Goal: Transaction & Acquisition: Purchase product/service

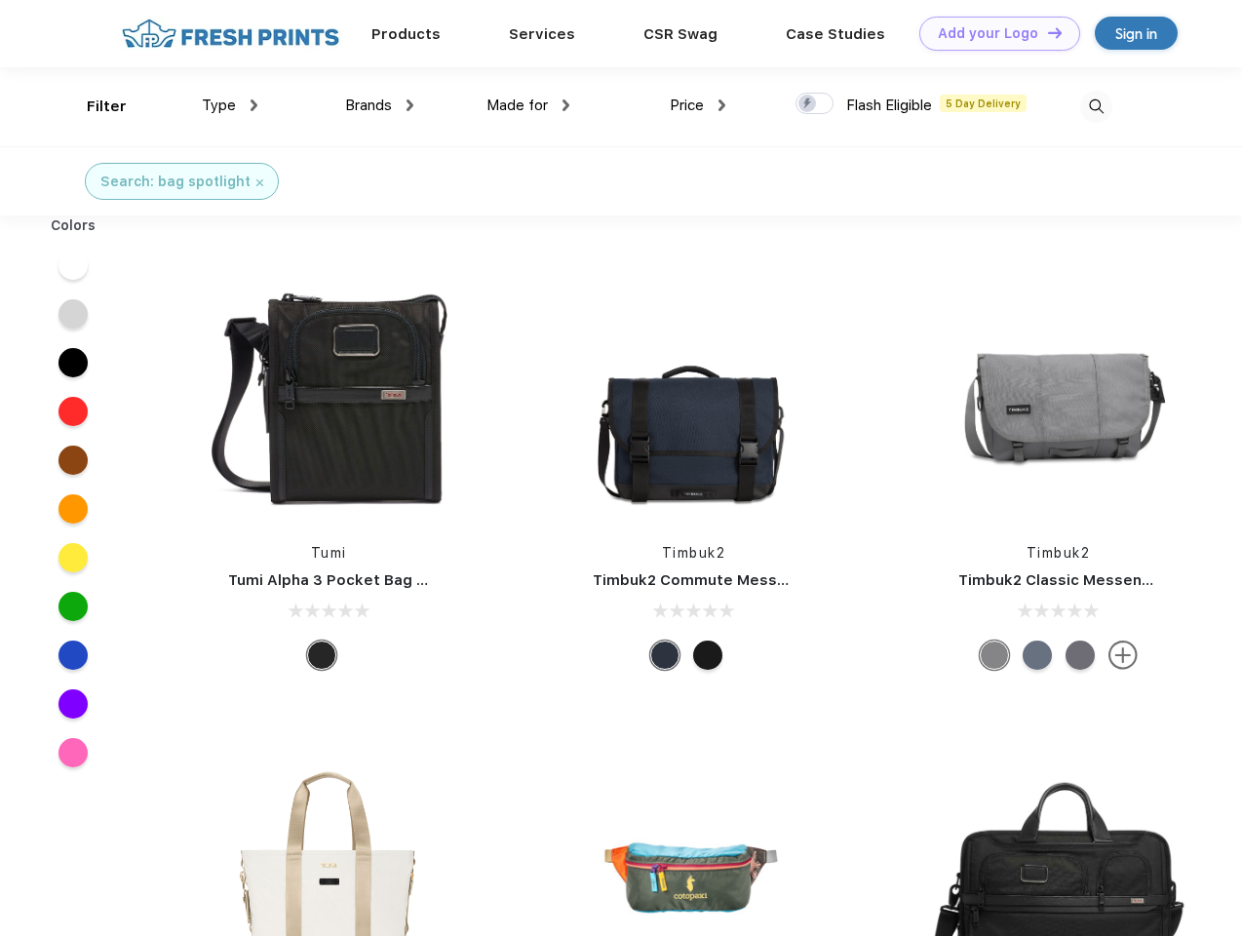
click at [992, 33] on link "Add your Logo Design Tool" at bounding box center [999, 34] width 161 height 34
click at [0, 0] on div "Design Tool" at bounding box center [0, 0] width 0 height 0
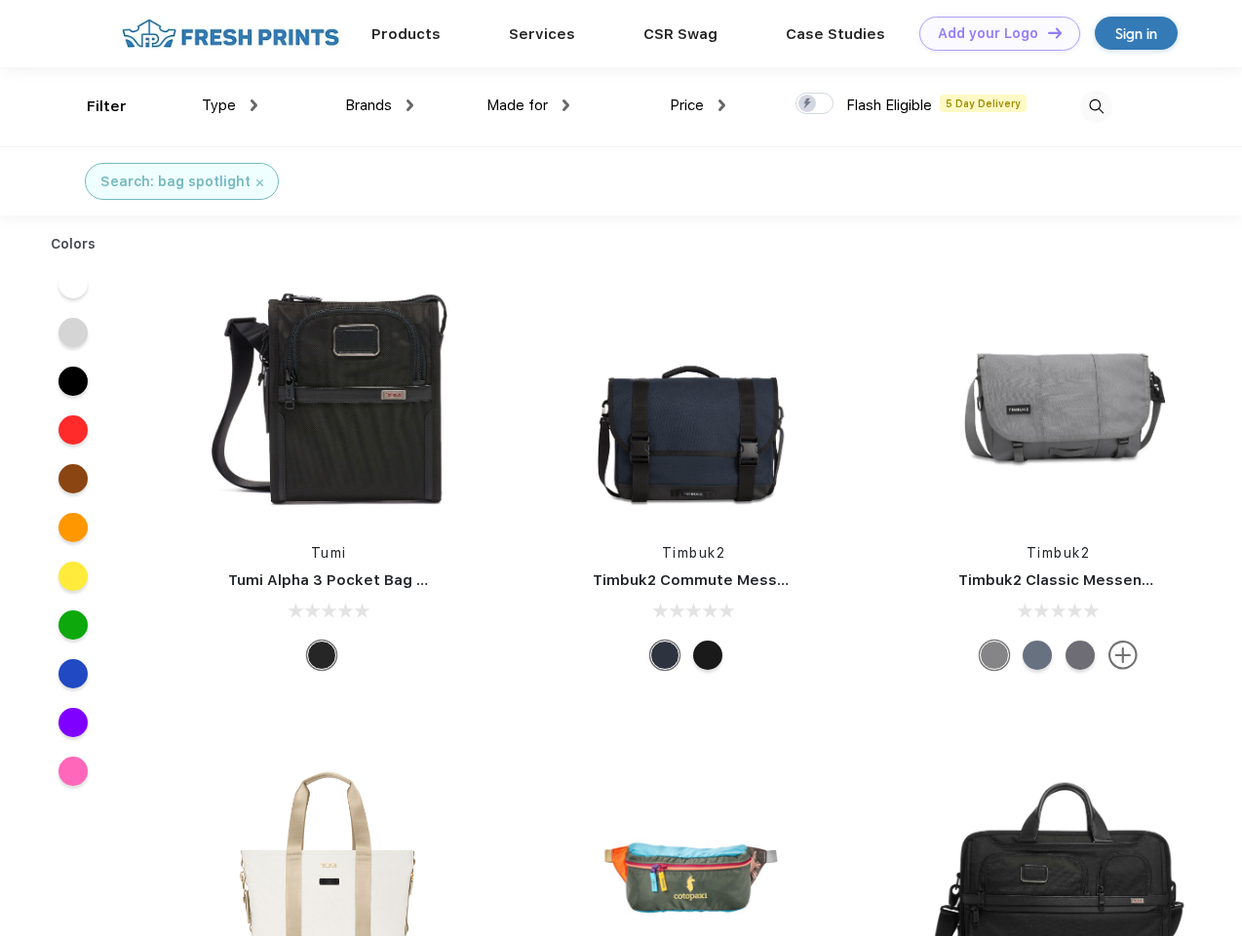
click at [1046, 32] on link "Add your Logo Design Tool" at bounding box center [999, 34] width 161 height 34
click at [94, 106] on div "Filter" at bounding box center [107, 107] width 40 height 22
click at [230, 105] on span "Type" at bounding box center [219, 105] width 34 height 18
click at [379, 105] on span "Brands" at bounding box center [368, 105] width 47 height 18
click at [528, 105] on span "Made for" at bounding box center [516, 105] width 61 height 18
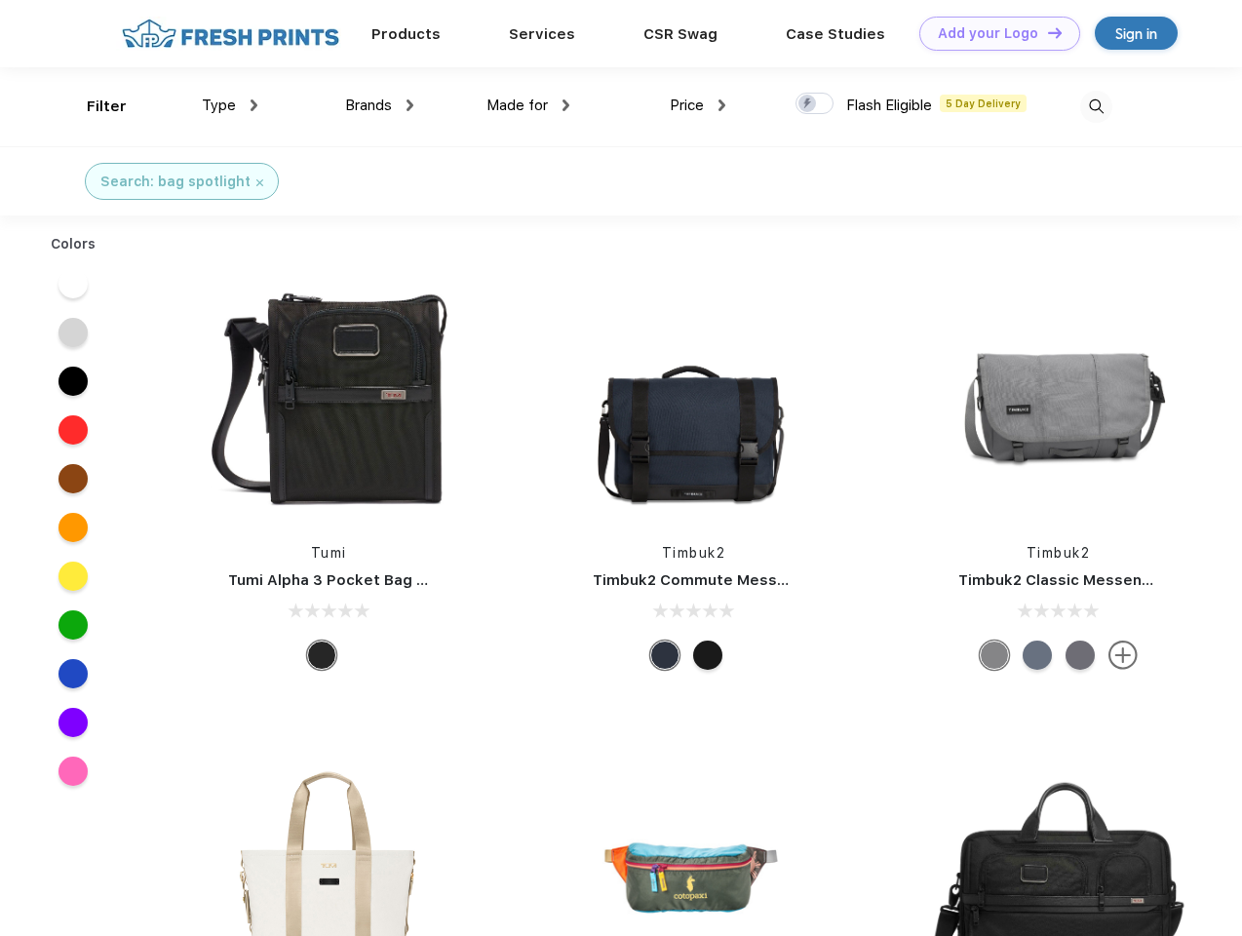
click at [698, 105] on span "Price" at bounding box center [687, 105] width 34 height 18
click at [815, 104] on div at bounding box center [814, 103] width 38 height 21
click at [808, 104] on input "checkbox" at bounding box center [801, 98] width 13 height 13
click at [1095, 106] on img at bounding box center [1096, 107] width 32 height 32
